Goal: Task Accomplishment & Management: Manage account settings

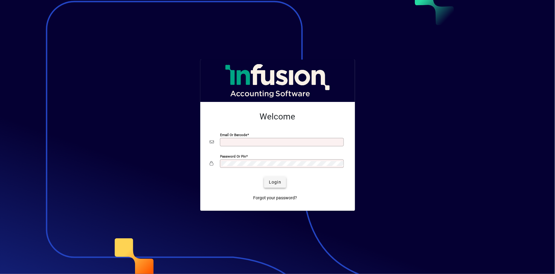
type input "**********"
click at [276, 185] on span "submit" at bounding box center [275, 182] width 22 height 15
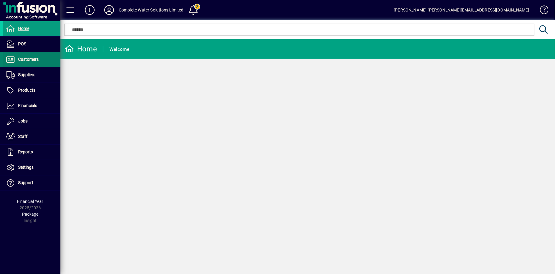
click at [24, 57] on span "Customers" at bounding box center [28, 59] width 21 height 5
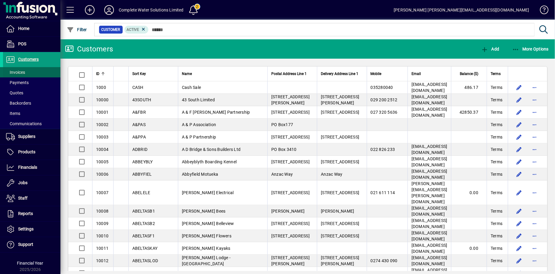
click at [24, 67] on span at bounding box center [31, 72] width 57 height 15
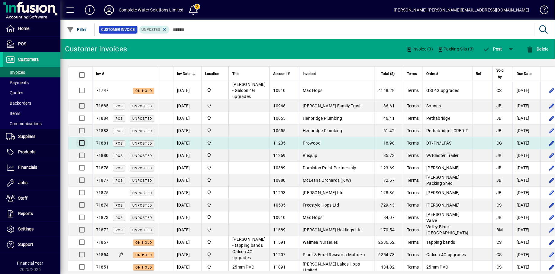
click at [84, 136] on div at bounding box center [81, 143] width 15 height 15
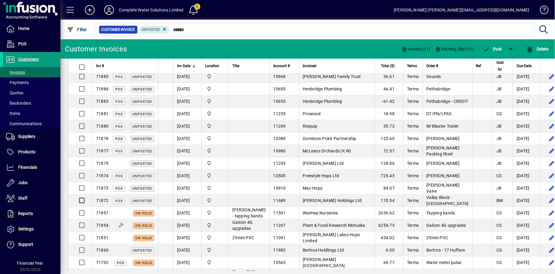
scroll to position [11, 0]
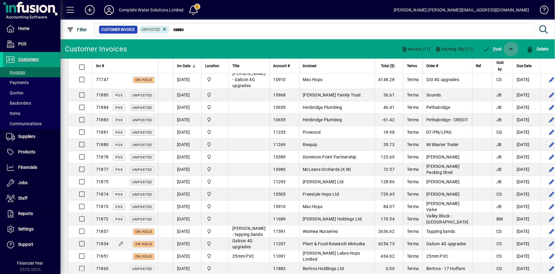
click at [511, 49] on span "button" at bounding box center [511, 49] width 15 height 15
click at [495, 64] on span "P ost & Email" at bounding box center [494, 64] width 36 height 5
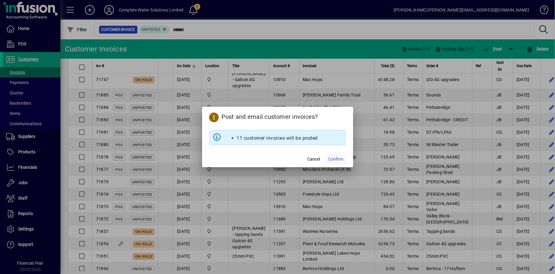
click at [337, 156] on span "Confirm" at bounding box center [335, 159] width 15 height 6
